Goal: Check status: Check status

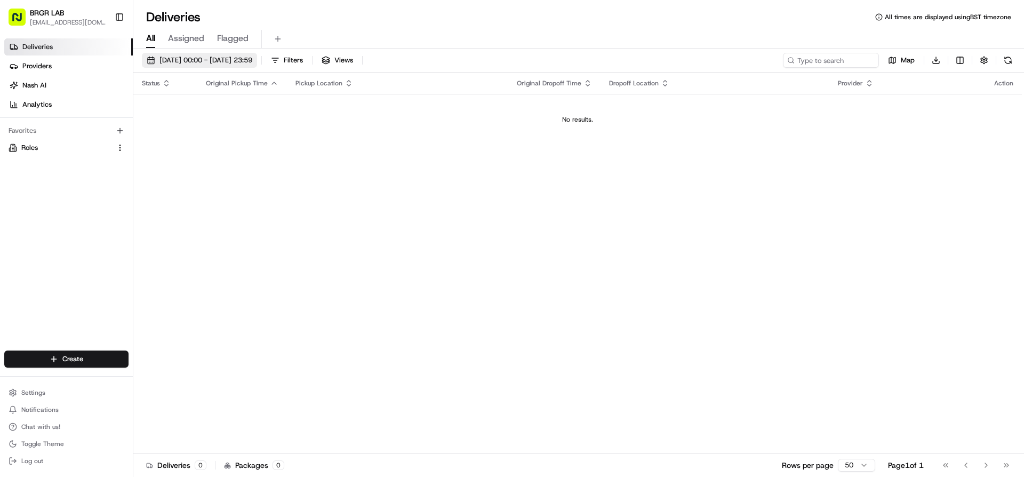
click at [172, 57] on span "[DATE] 00:00 - [DATE] 23:59" at bounding box center [205, 60] width 93 height 10
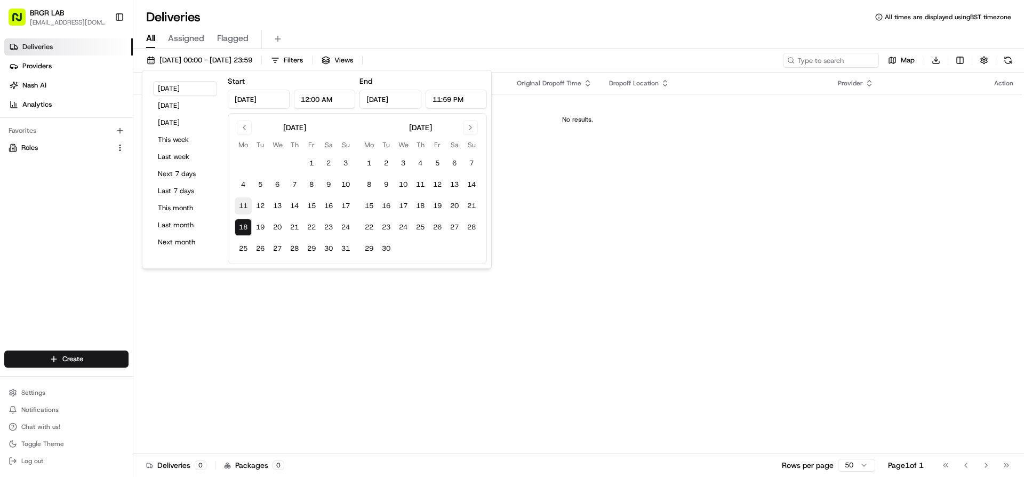
click at [244, 206] on button "11" at bounding box center [243, 205] width 17 height 17
type input "[DATE]"
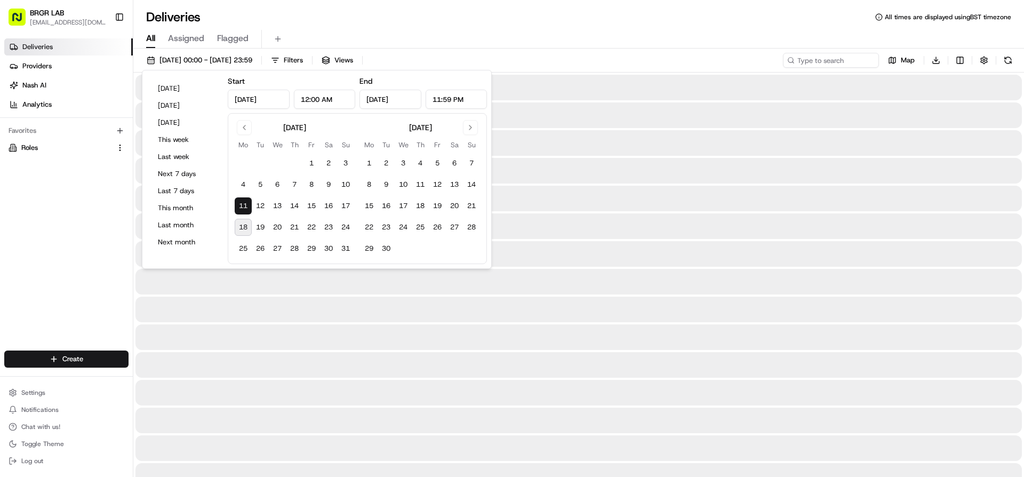
click at [243, 229] on button "18" at bounding box center [243, 227] width 17 height 17
type input "[DATE]"
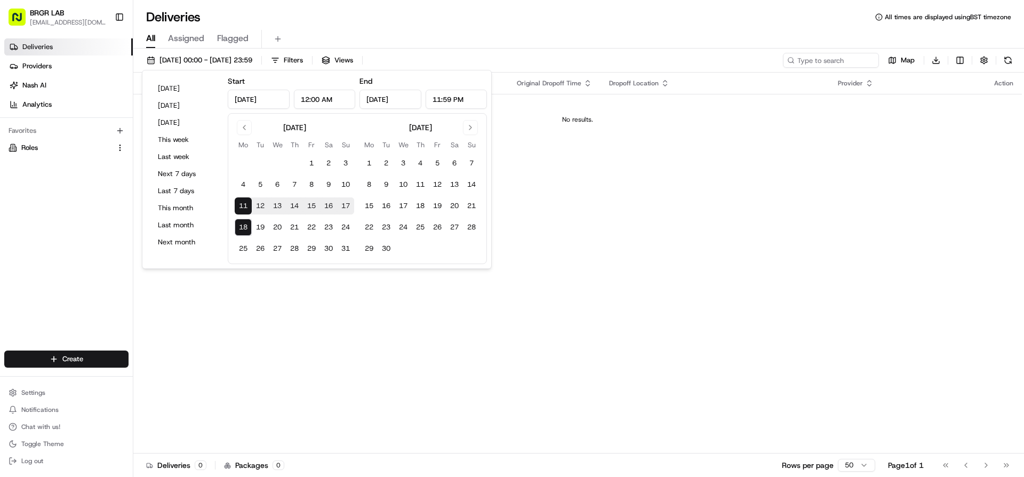
click at [748, 173] on div "Status Original Pickup Time Pickup Location Original Dropoff Time Dropoff Locat…" at bounding box center [577, 263] width 888 height 381
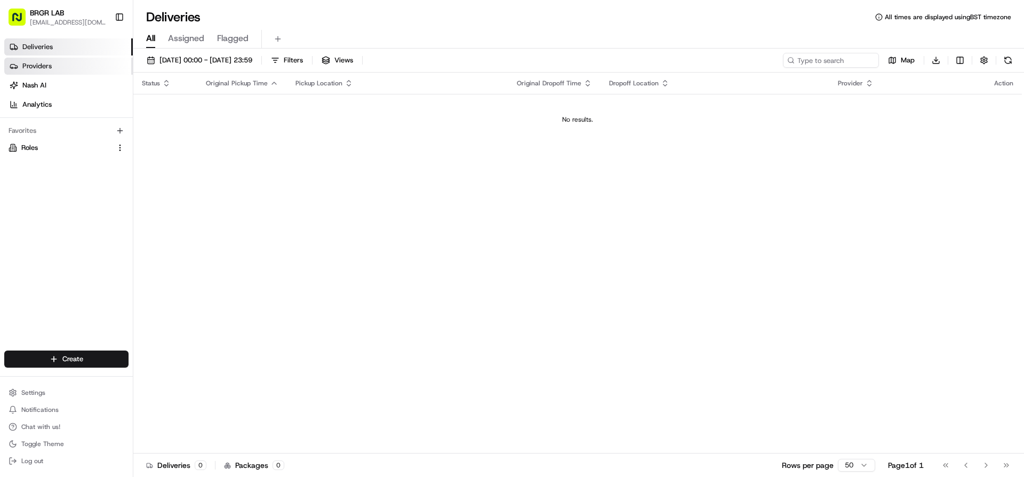
click at [59, 62] on link "Providers" at bounding box center [68, 66] width 128 height 17
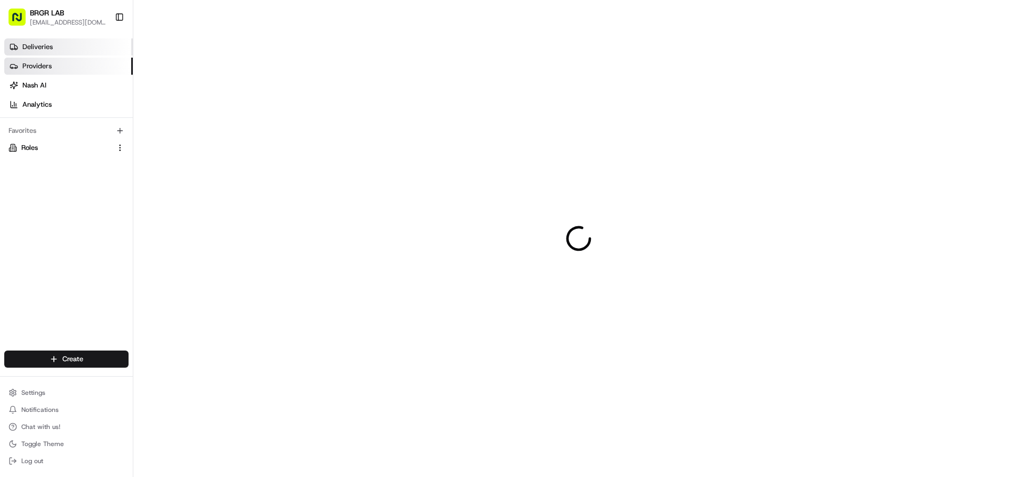
click at [50, 54] on link "Deliveries" at bounding box center [68, 46] width 128 height 17
